Goal: Find specific page/section: Find specific page/section

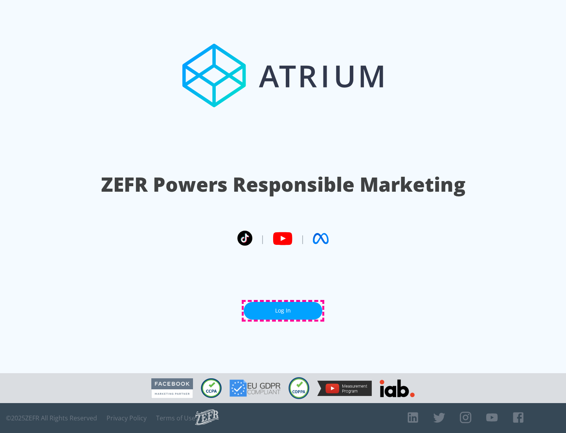
click at [283, 310] on link "Log In" at bounding box center [283, 311] width 79 height 18
